Goal: Task Accomplishment & Management: Manage account settings

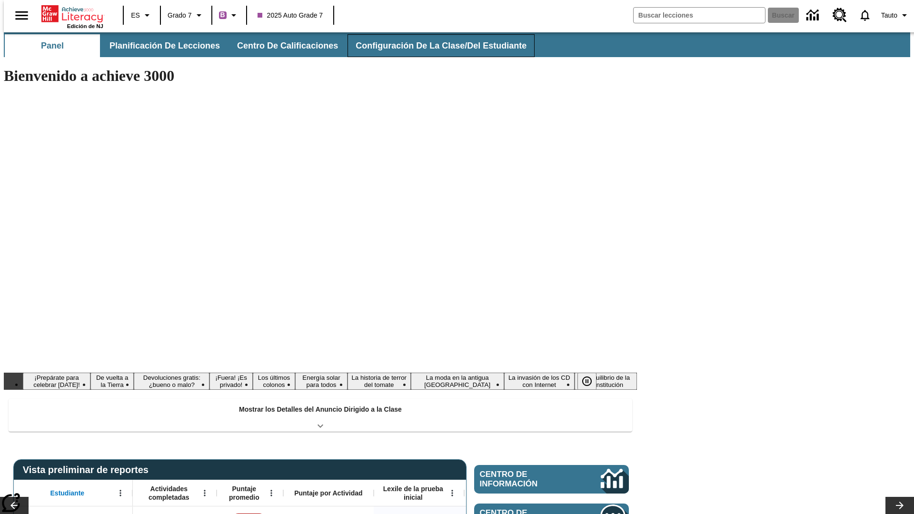
click at [431, 46] on span "Configuración de la clase/del estudiante" at bounding box center [440, 45] width 171 height 11
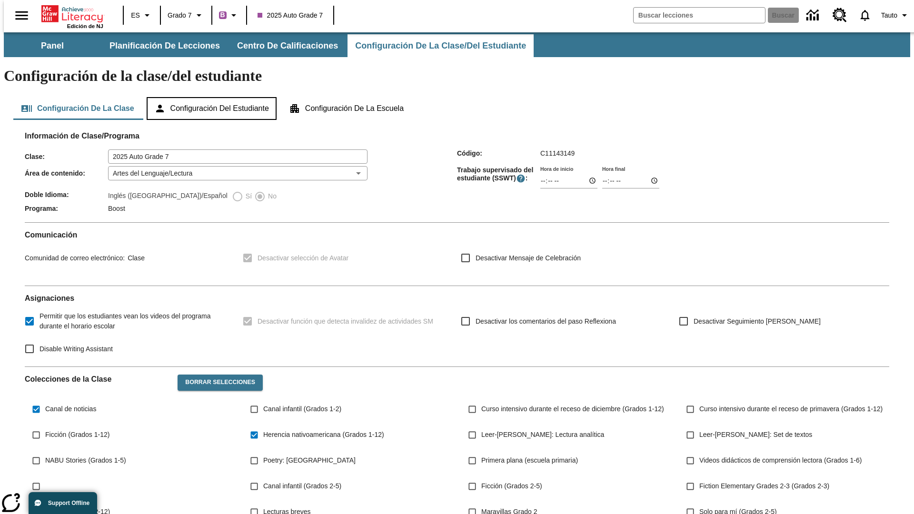
click at [212, 97] on button "Configuración del estudiante" at bounding box center [212, 108] width 130 height 23
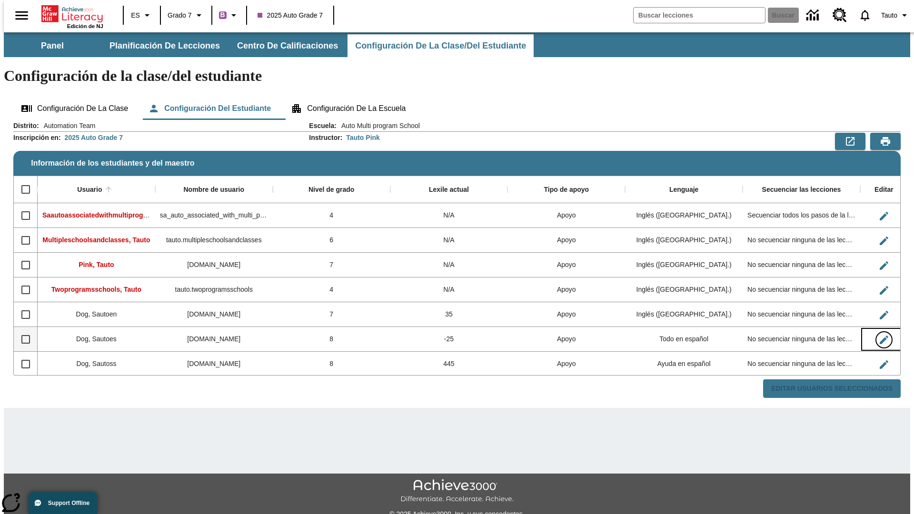
click at [879, 335] on icon "Editar Usuario" at bounding box center [883, 339] width 9 height 9
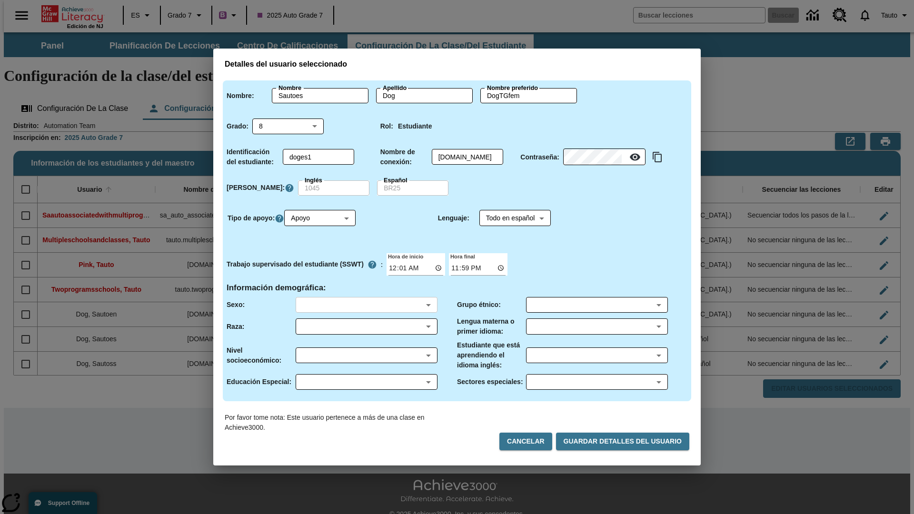
click at [366, 305] on body "Saltar al contenido principal Edición de NJ ES Grado 7 B 2025 Auto Grade 7 Busc…" at bounding box center [457, 283] width 906 height 502
click at [366, 326] on body "Saltar al contenido principal Edición de NJ ES Grado 7 B 2025 Auto Grade 7 Busc…" at bounding box center [457, 283] width 906 height 502
click at [366, 355] on body "Saltar al contenido principal Edición de NJ ES Grado 7 B 2025 Auto Grade 7 Busc…" at bounding box center [457, 283] width 906 height 502
click at [366, 382] on body "Saltar al contenido principal Edición de NJ ES Grado 7 B 2025 Auto Grade 7 Busc…" at bounding box center [457, 283] width 906 height 502
click at [596, 305] on body "Saltar al contenido principal Edición de NJ ES Grado 7 B 2025 Auto Grade 7 Busc…" at bounding box center [457, 283] width 906 height 502
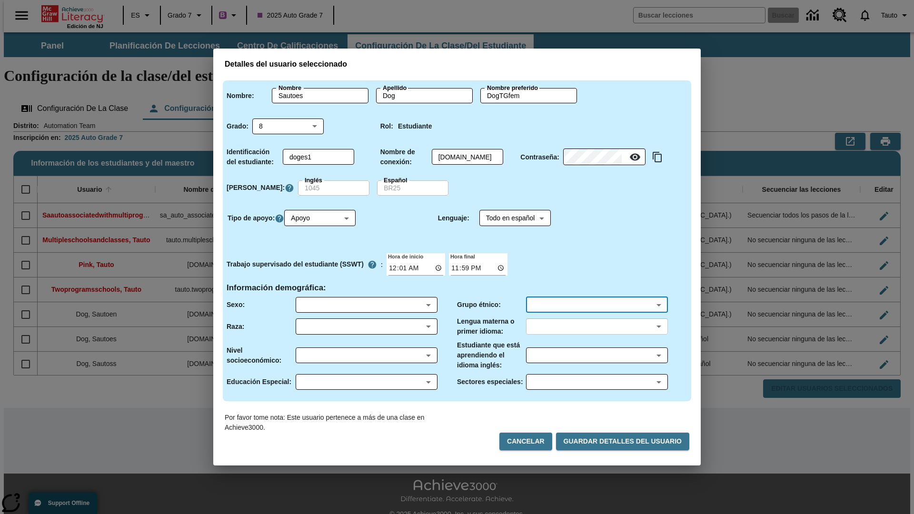
click at [596, 326] on body "Saltar al contenido principal Edición de NJ ES Grado 7 B 2025 Auto Grade 7 Busc…" at bounding box center [457, 283] width 906 height 502
click at [596, 355] on body "Saltar al contenido principal Edición de NJ ES Grado 7 B 2025 Auto Grade 7 Busc…" at bounding box center [457, 283] width 906 height 502
click at [596, 382] on body "Saltar al contenido principal Edición de NJ ES Grado 7 B 2025 Auto Grade 7 Busc…" at bounding box center [457, 283] width 906 height 502
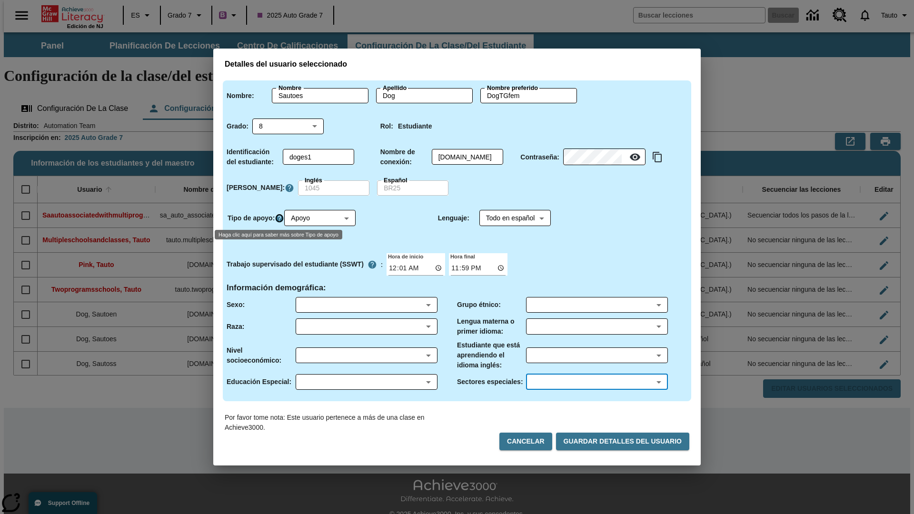
click at [281, 218] on icon "Haga clic aquí para saber más sobre Tipo de apoyo" at bounding box center [280, 219] width 10 height 10
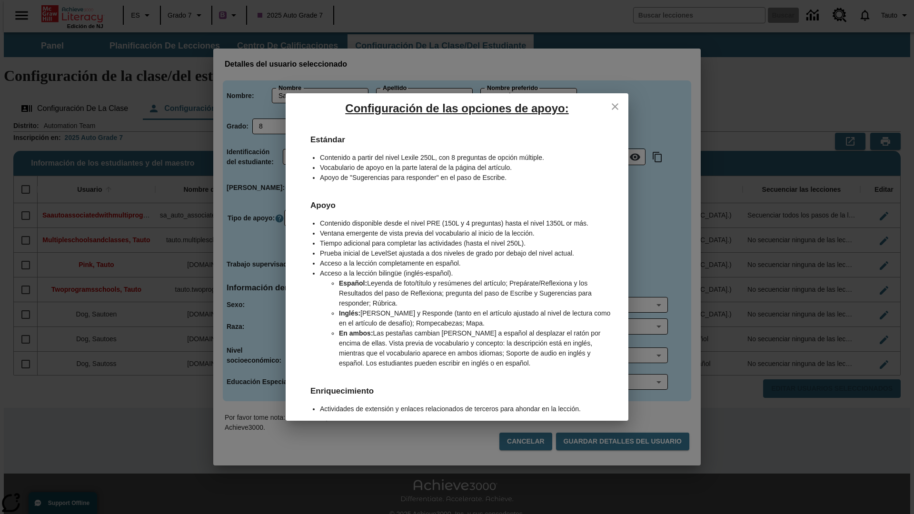
click at [615, 106] on icon "close" at bounding box center [614, 106] width 7 height 7
